Goal: Information Seeking & Learning: Learn about a topic

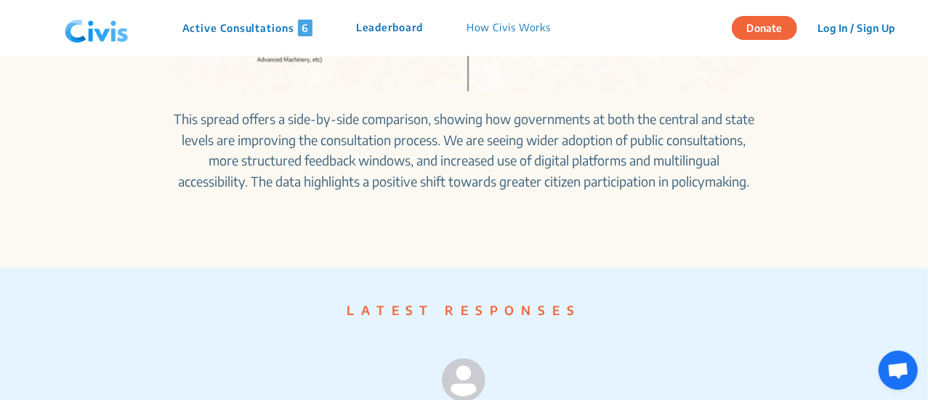
scroll to position [1025, 0]
click at [397, 116] on p "This spread offers a side-by-side comparison, showing how governments at both t…" at bounding box center [464, 150] width 581 height 84
click at [369, 192] on p "This spread offers a side-by-side comparison, showing how governments at both t…" at bounding box center [464, 150] width 581 height 84
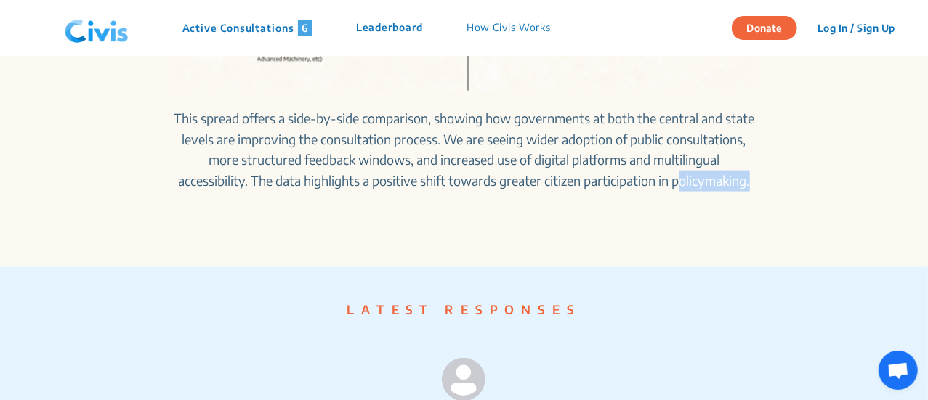
click at [369, 192] on p "This spread offers a side-by-side comparison, showing how governments at both t…" at bounding box center [464, 150] width 581 height 84
click at [542, 124] on p "This spread offers a side-by-side comparison, showing how governments at both t…" at bounding box center [464, 150] width 581 height 84
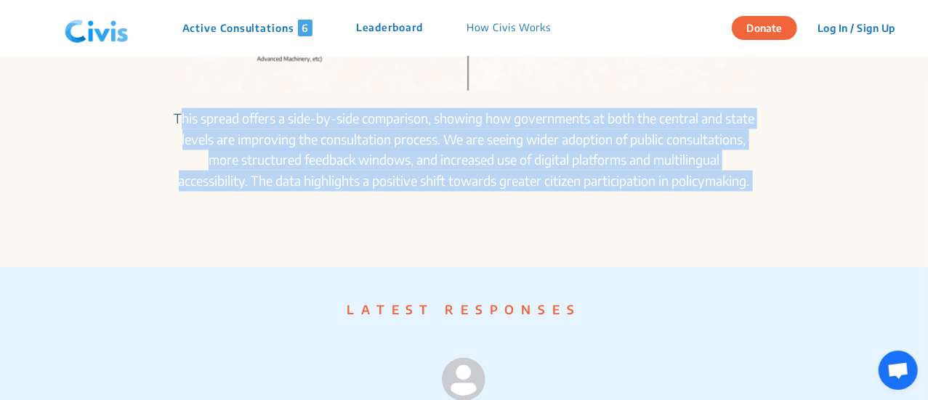
click at [542, 124] on p "This spread offers a side-by-side comparison, showing how governments at both t…" at bounding box center [464, 150] width 581 height 84
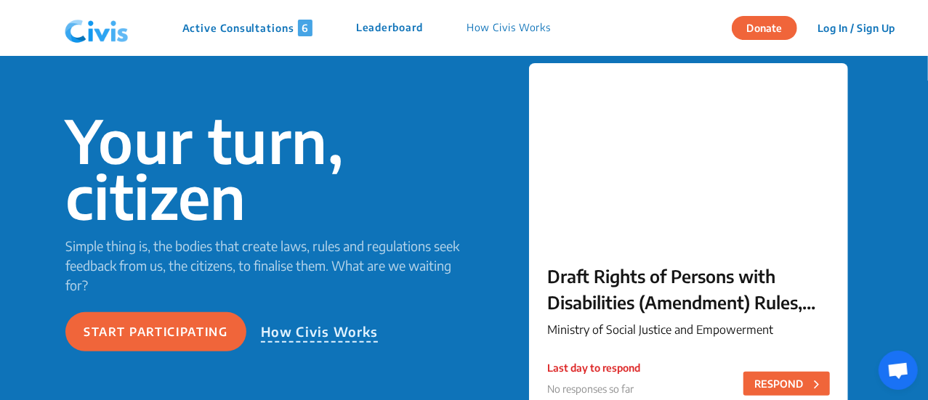
scroll to position [0, 0]
